Goal: Task Accomplishment & Management: Manage account settings

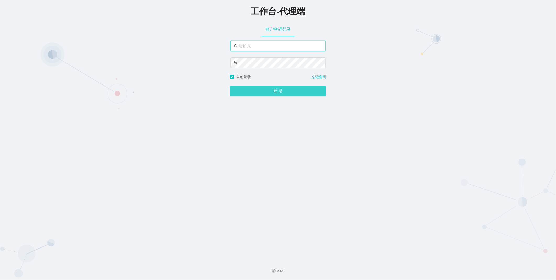
type input "admin"
click at [274, 88] on button "登 录" at bounding box center [278, 91] width 96 height 10
type input "admin"
click at [271, 84] on div "登 录" at bounding box center [278, 88] width 96 height 17
click at [276, 91] on button "登 录" at bounding box center [278, 91] width 96 height 10
